Goal: Information Seeking & Learning: Learn about a topic

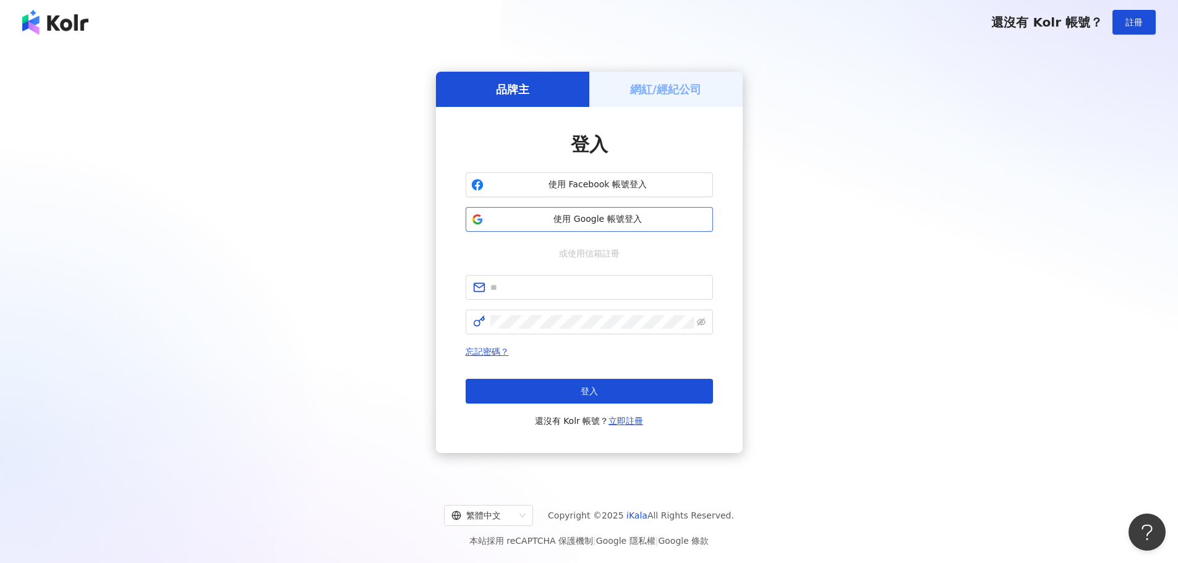
click at [589, 218] on span "使用 Google 帳號登入" at bounding box center [598, 219] width 219 height 12
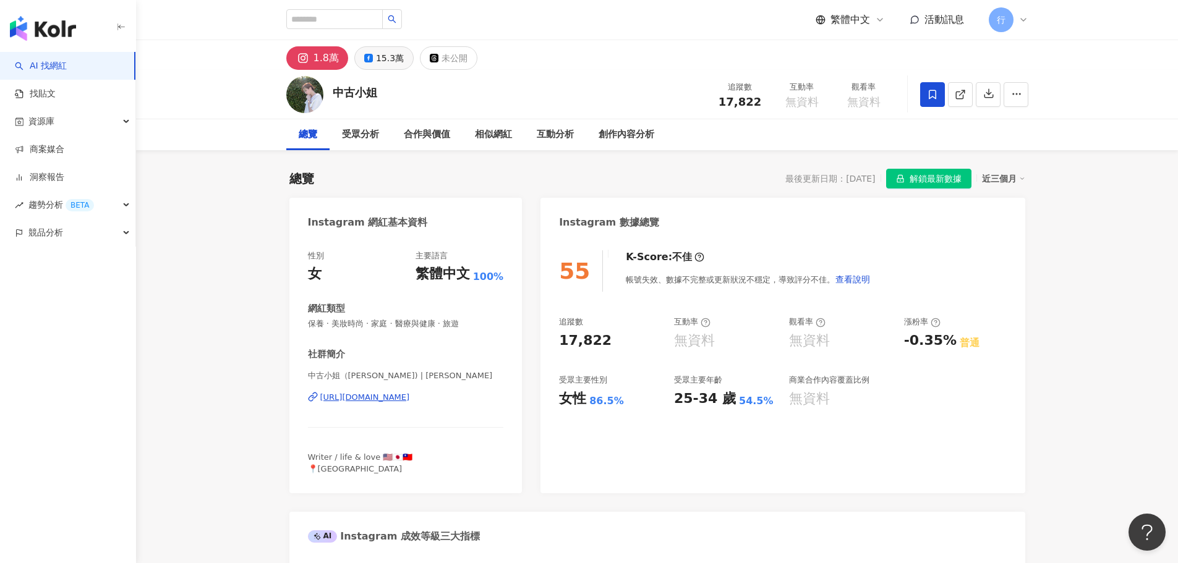
click at [388, 59] on div "15.3萬" at bounding box center [390, 57] width 28 height 17
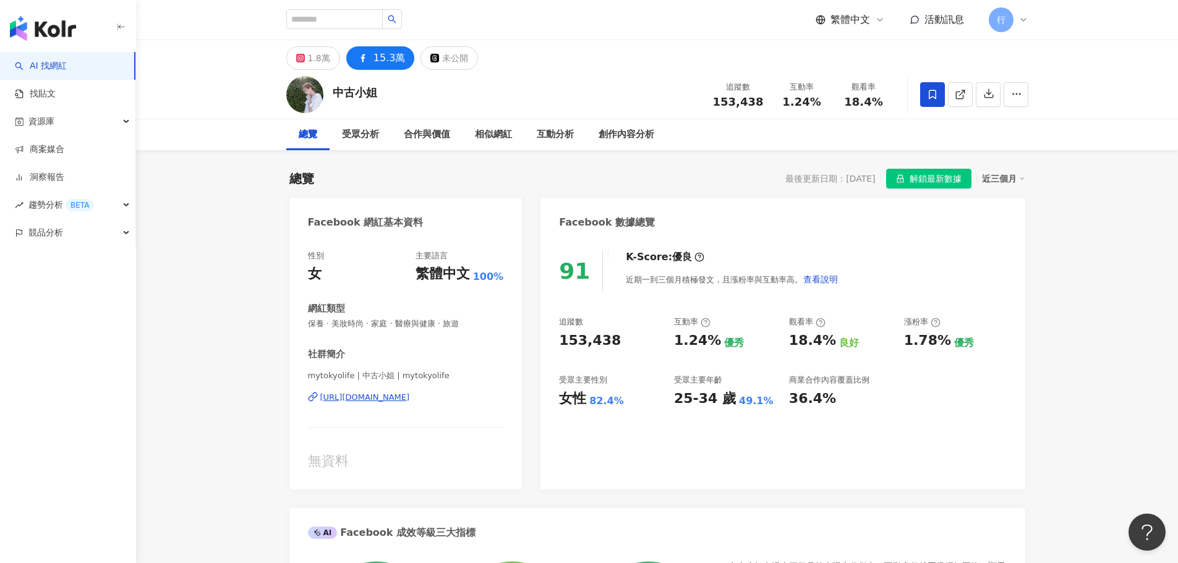
click at [406, 395] on div "https://www.facebook.com/172574099442821" at bounding box center [365, 397] width 90 height 11
click at [332, 64] on button "1.8萬" at bounding box center [313, 58] width 54 height 24
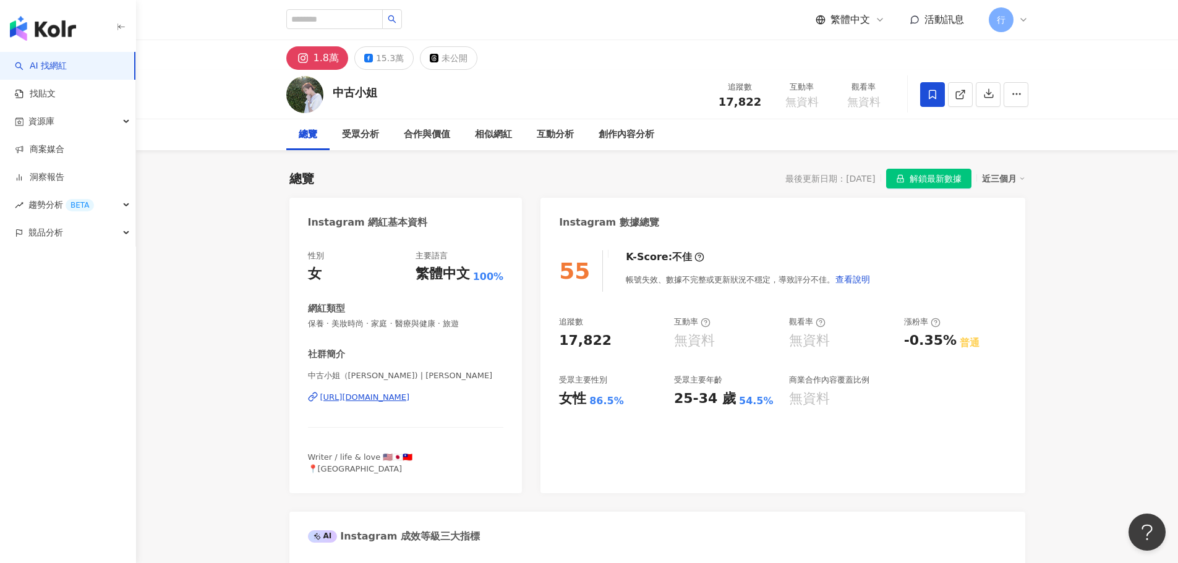
click at [378, 398] on div "https://www.instagram.com/welovesheep/" at bounding box center [365, 397] width 90 height 11
drag, startPoint x: 335, startPoint y: 92, endPoint x: 374, endPoint y: 96, distance: 39.9
click at [374, 96] on div "中古小姐" at bounding box center [355, 92] width 45 height 15
copy div "中古小姐"
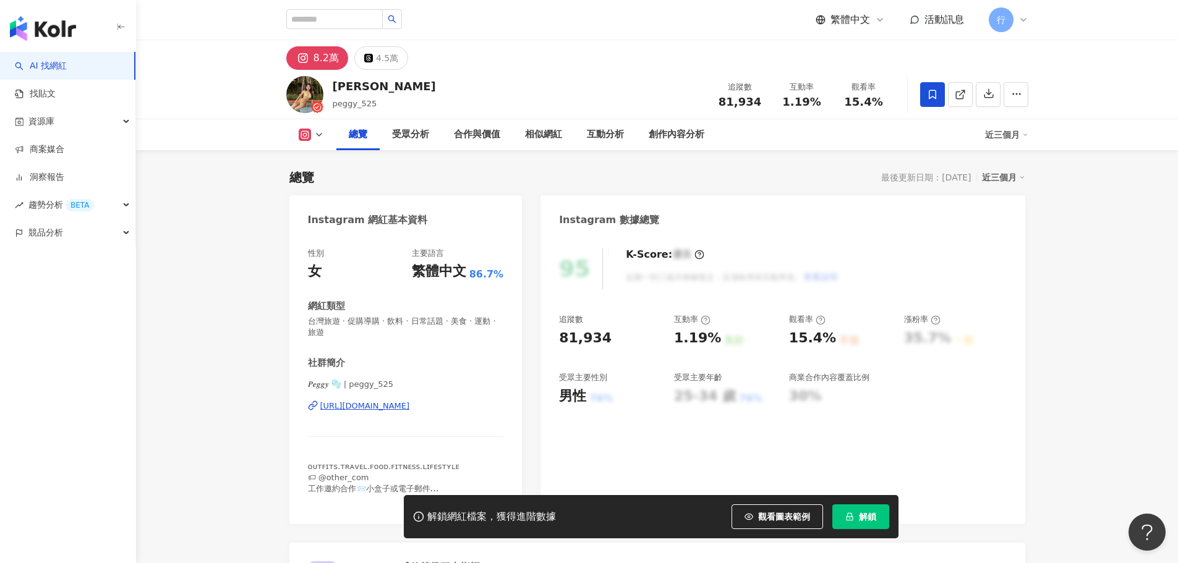
click at [410, 408] on div "https://www.instagram.com/peggy_525/" at bounding box center [365, 406] width 90 height 11
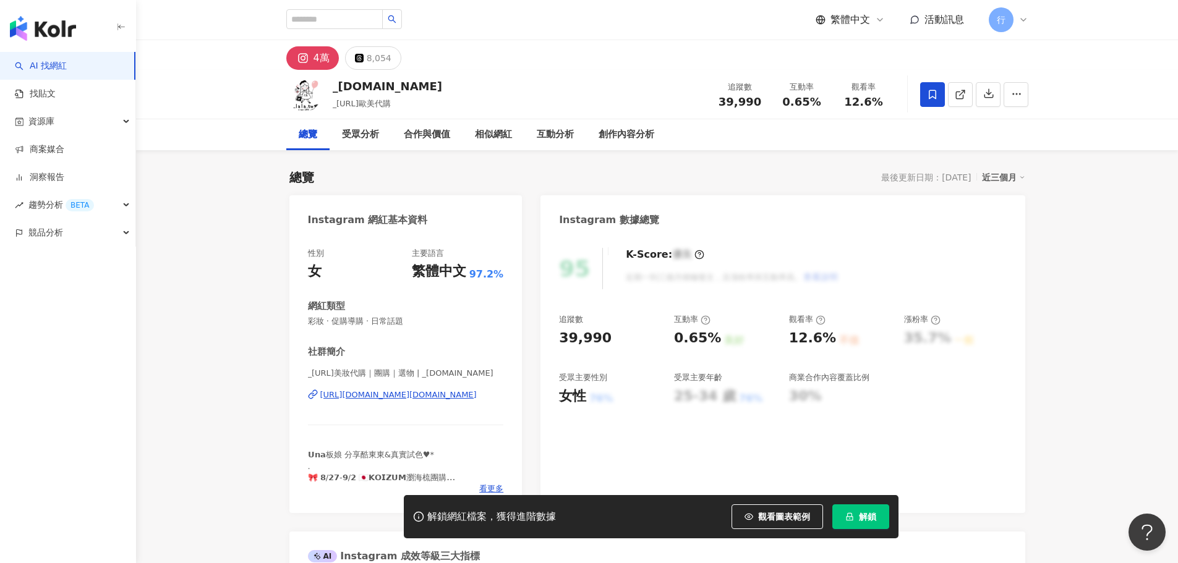
click at [394, 397] on div "https://www.instagram.com/_lala.tw/" at bounding box center [398, 395] width 156 height 11
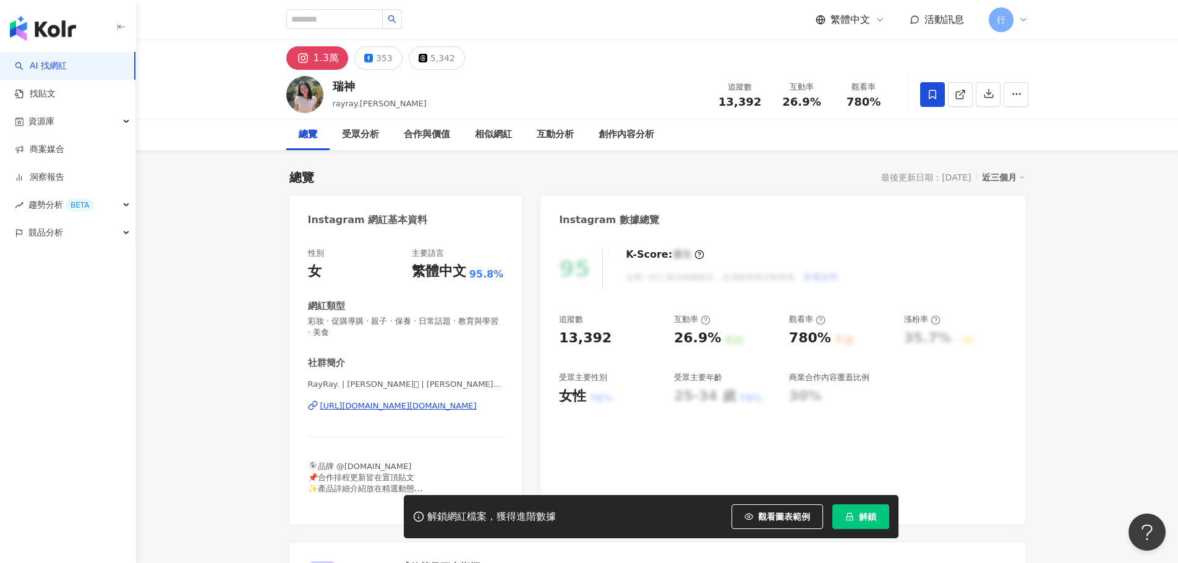
click at [396, 405] on div "https://www.instagram.com/rayray.huang/" at bounding box center [398, 406] width 156 height 11
click at [390, 411] on div "https://www.instagram.com/rayray.huang/" at bounding box center [398, 406] width 156 height 11
click at [395, 408] on div "https://www.instagram.com/rayray.huang/" at bounding box center [398, 406] width 156 height 11
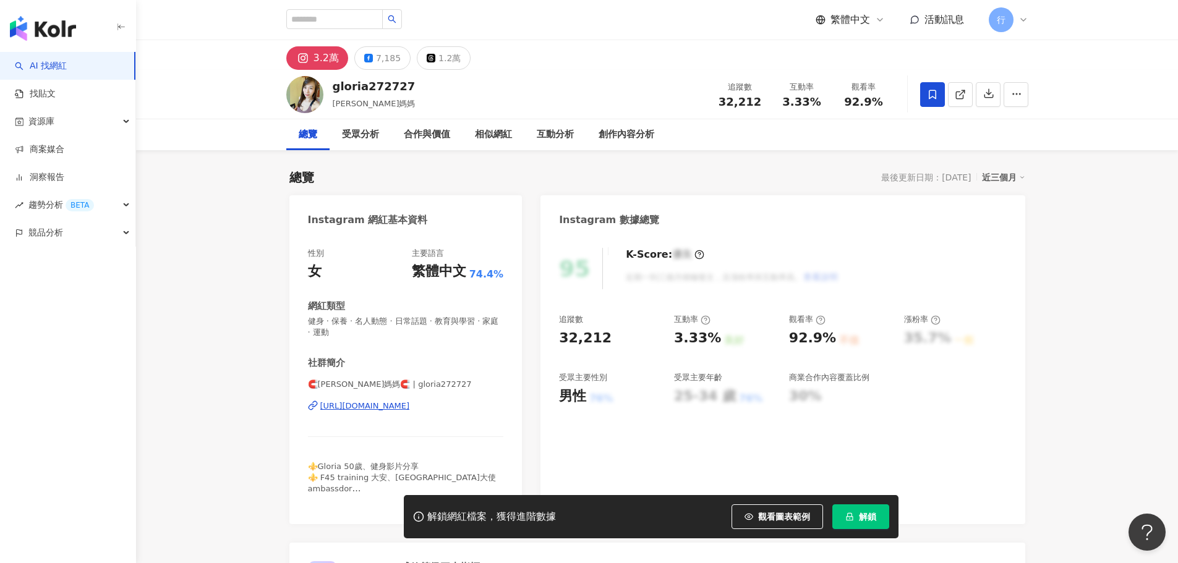
click at [408, 405] on div "https://www.instagram.com/gloria272727/" at bounding box center [365, 406] width 90 height 11
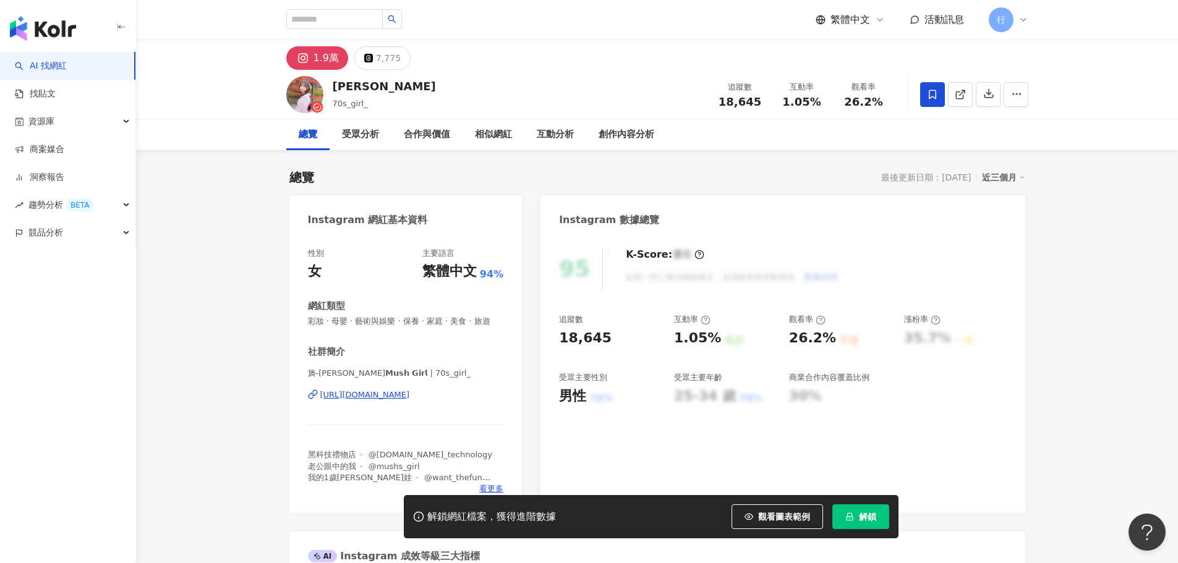
click at [410, 401] on div "[URL][DOMAIN_NAME]" at bounding box center [365, 395] width 90 height 11
click at [382, 401] on div "[URL][DOMAIN_NAME]" at bounding box center [365, 395] width 90 height 11
